Goal: Navigation & Orientation: Find specific page/section

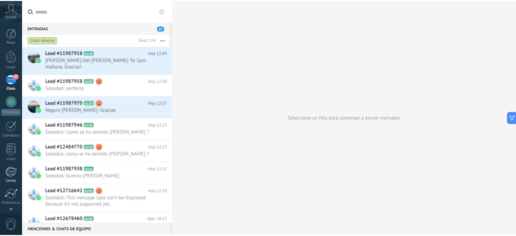
scroll to position [46, 0]
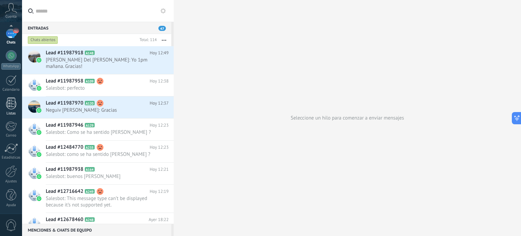
click at [11, 108] on div at bounding box center [11, 103] width 10 height 12
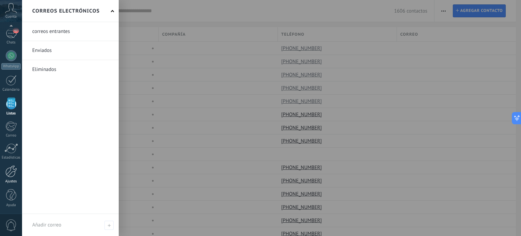
click at [9, 170] on div at bounding box center [11, 171] width 12 height 12
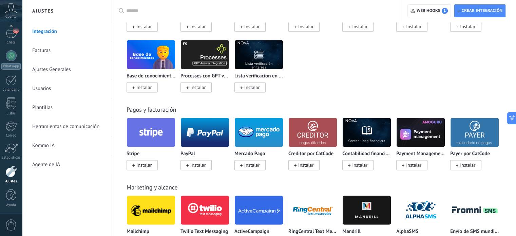
scroll to position [921, 0]
